Goal: Find specific page/section: Find specific page/section

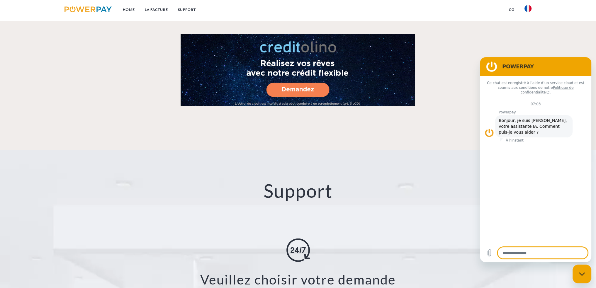
scroll to position [1078, 0]
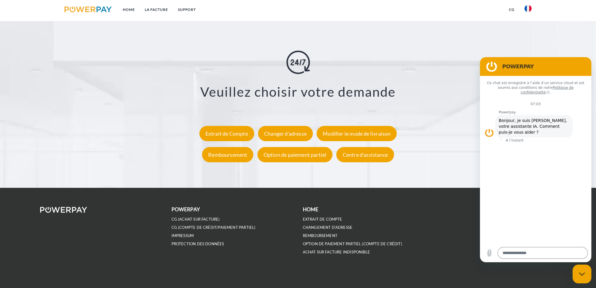
click at [237, 137] on div "Extrait de Compte" at bounding box center [226, 133] width 55 height 15
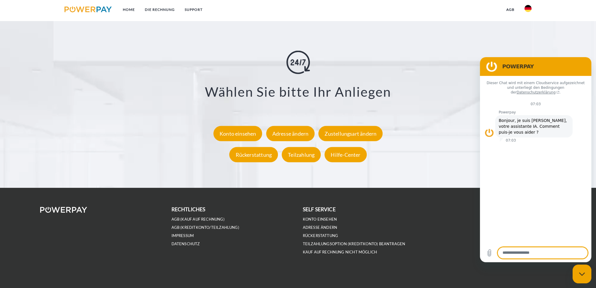
click at [530, 251] on textarea at bounding box center [542, 253] width 90 height 12
type textarea "**********"
click at [528, 8] on img at bounding box center [527, 8] width 7 height 7
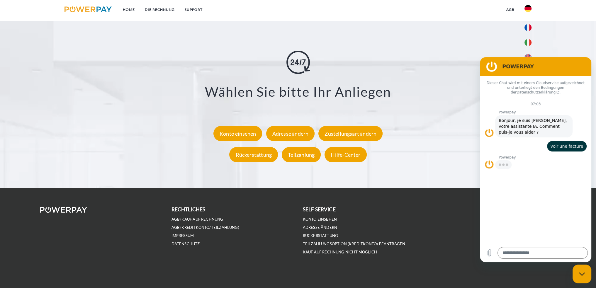
click at [527, 30] on link at bounding box center [527, 28] width 17 height 15
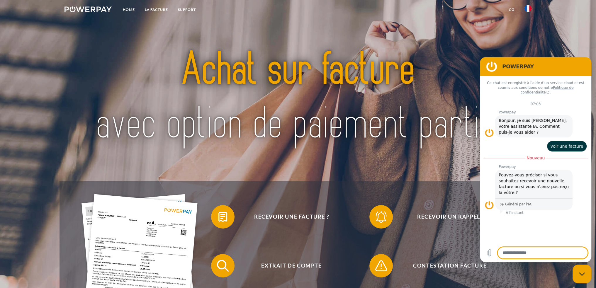
click at [524, 250] on textarea at bounding box center [542, 253] width 90 height 12
type textarea "**********"
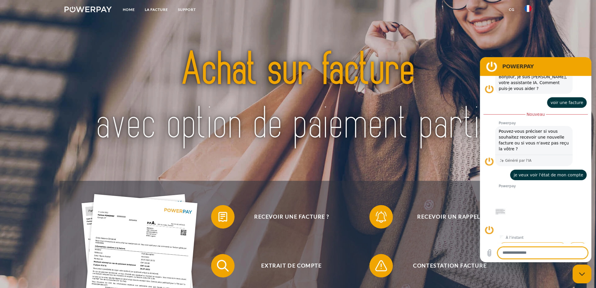
scroll to position [44, 0]
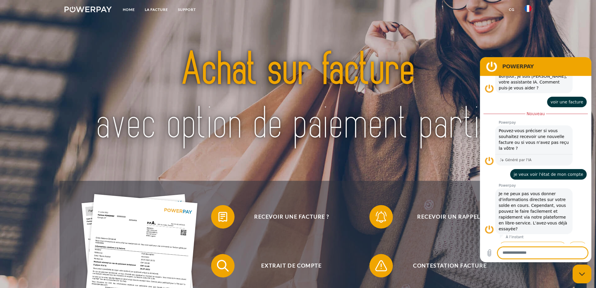
click at [576, 242] on button "Non" at bounding box center [577, 247] width 18 height 11
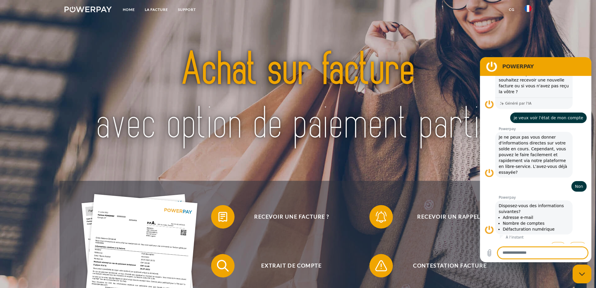
scroll to position [101, 0]
click at [556, 242] on button "Oui" at bounding box center [557, 247] width 17 height 11
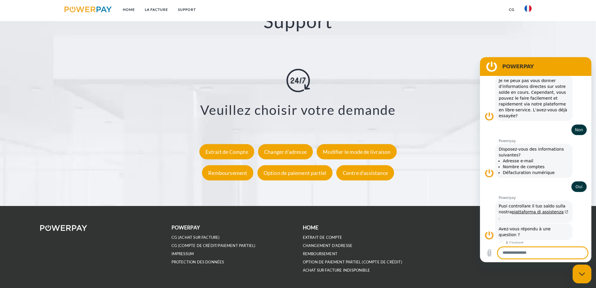
scroll to position [1078, 0]
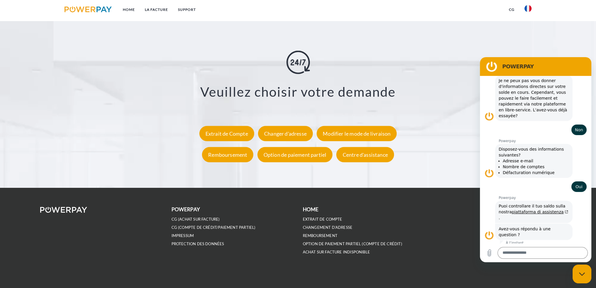
click at [227, 137] on div "Extrait de Compte" at bounding box center [226, 133] width 55 height 15
click at [222, 136] on div "Extrait de Compte" at bounding box center [226, 133] width 55 height 15
